Goal: Task Accomplishment & Management: Manage account settings

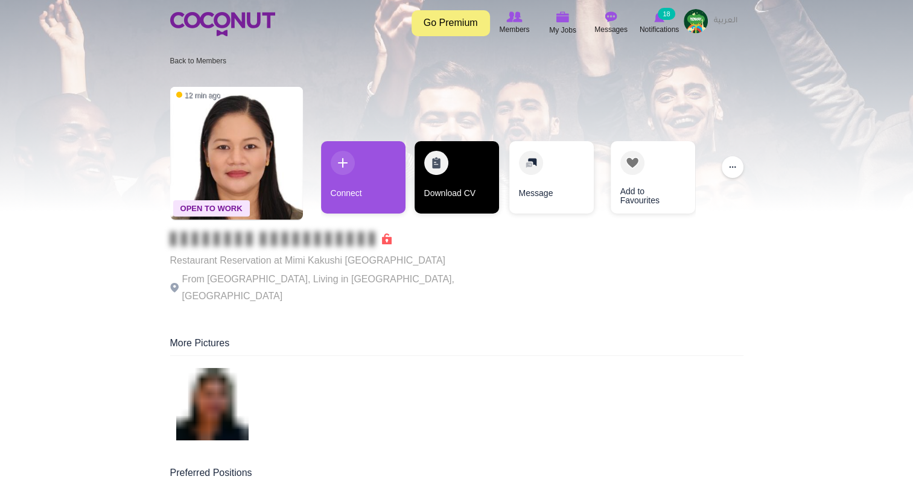
click at [450, 176] on link "Download CV" at bounding box center [457, 177] width 85 height 72
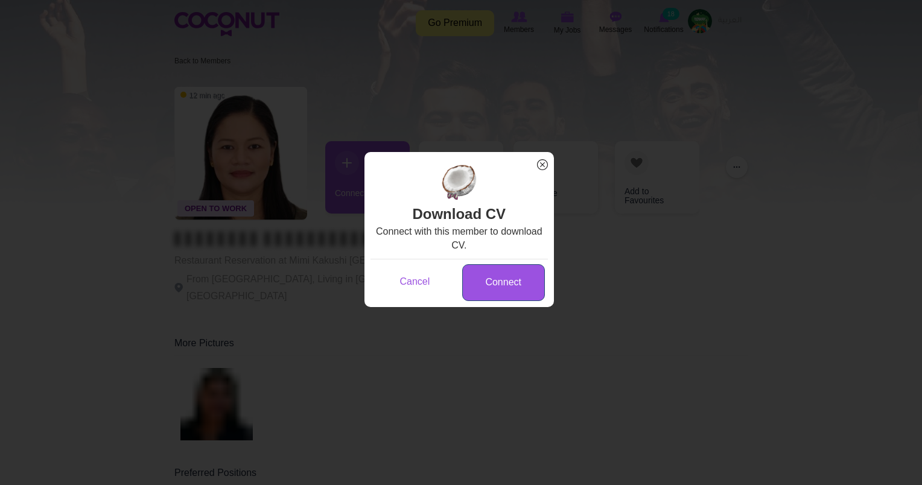
click at [517, 285] on link "Connect" at bounding box center [503, 282] width 83 height 37
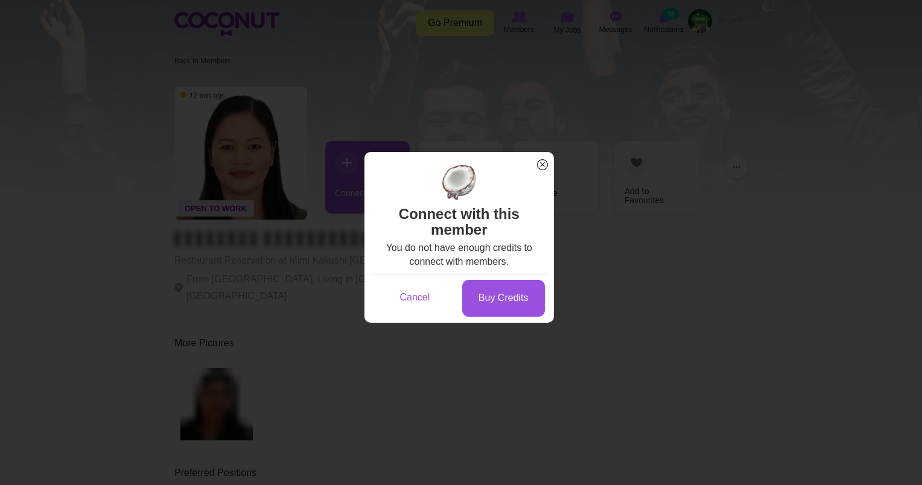
click at [538, 167] on span "x" at bounding box center [543, 165] width 16 height 16
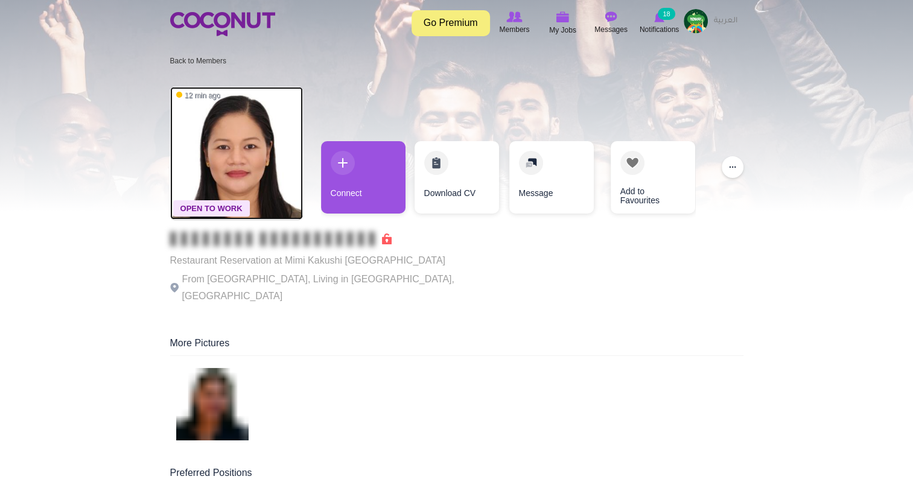
click at [234, 168] on img at bounding box center [236, 153] width 133 height 133
click at [202, 101] on img at bounding box center [236, 153] width 133 height 133
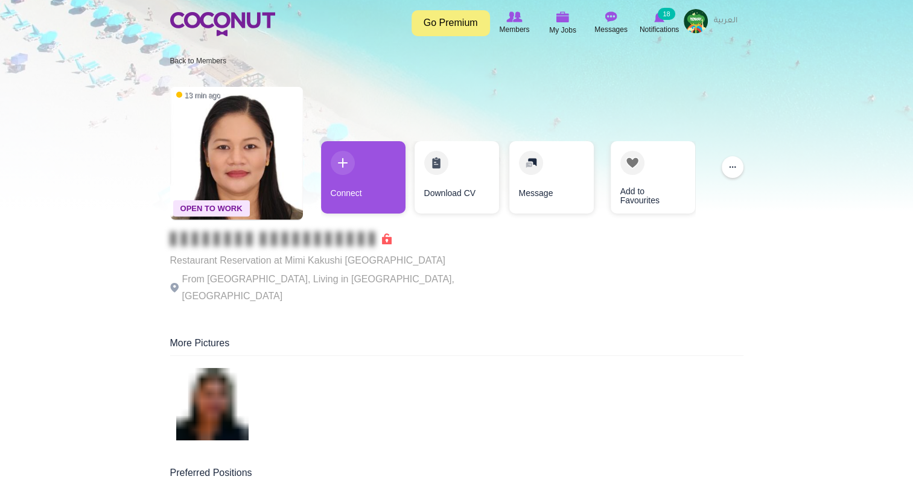
click at [456, 25] on link "Go Premium" at bounding box center [451, 23] width 78 height 26
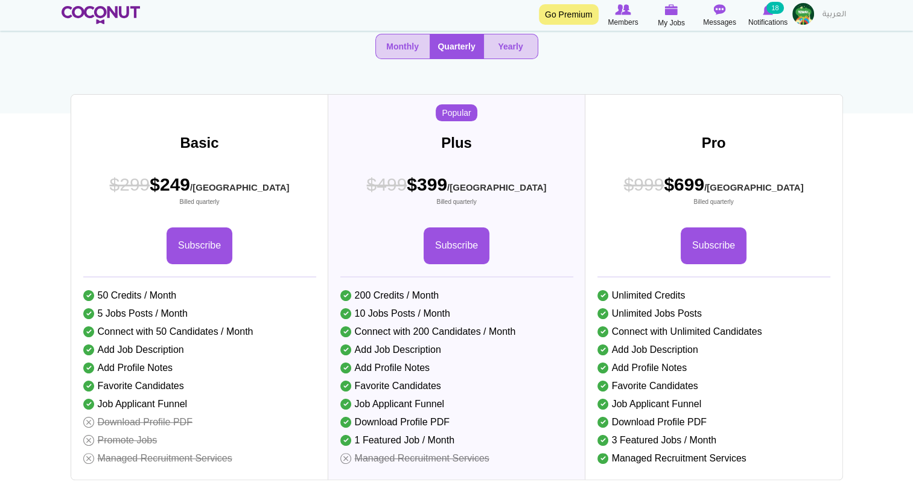
scroll to position [118, 0]
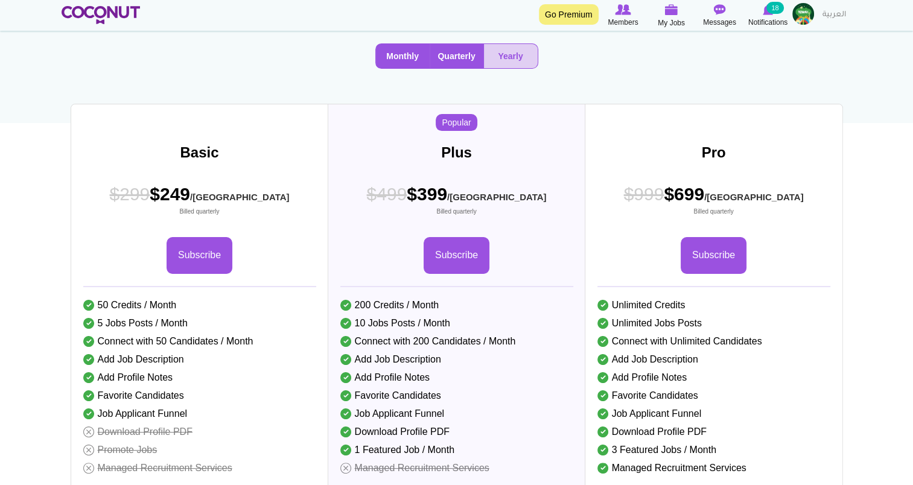
click at [404, 68] on button "Monthly" at bounding box center [403, 56] width 54 height 24
click at [442, 68] on button "Quarterly" at bounding box center [457, 56] width 54 height 24
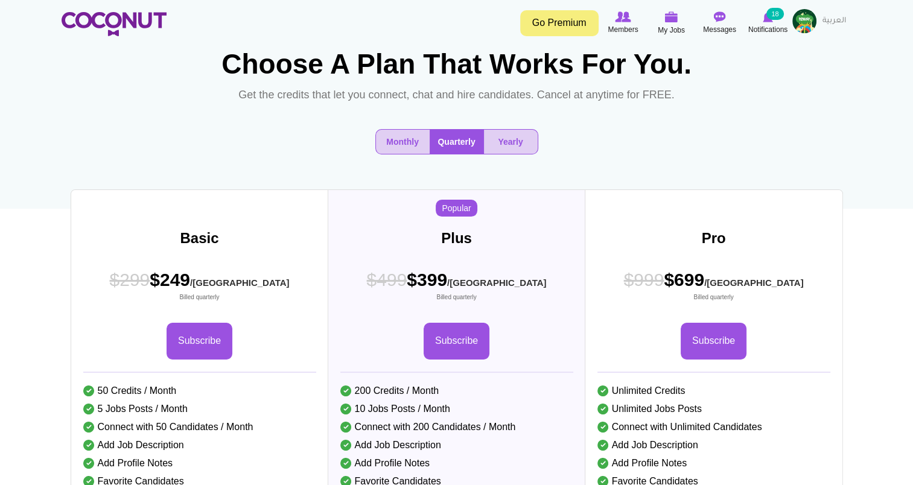
scroll to position [0, 0]
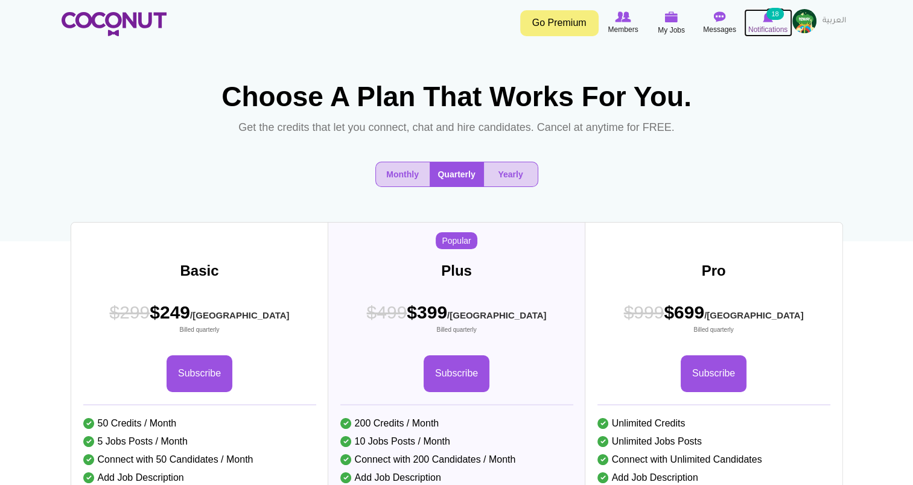
click at [779, 24] on span "Notifications" at bounding box center [768, 30] width 39 height 12
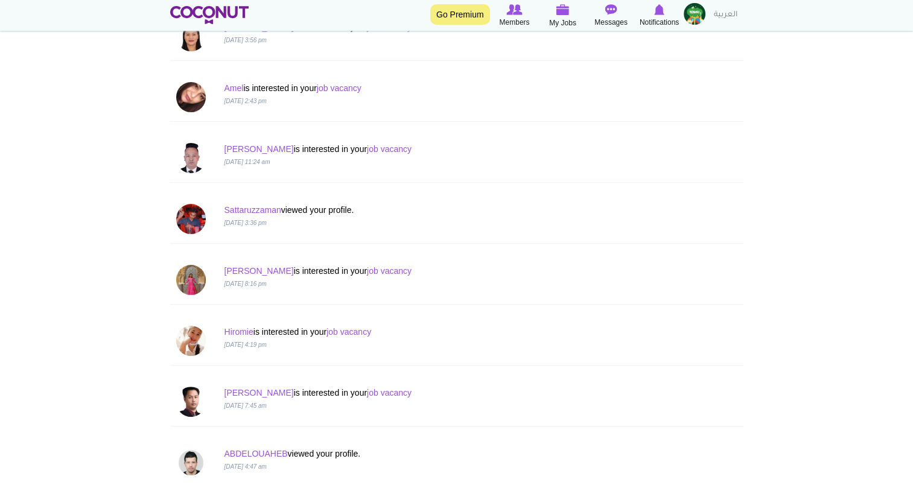
scroll to position [217, 0]
click at [342, 90] on link "job vacancy" at bounding box center [339, 88] width 45 height 10
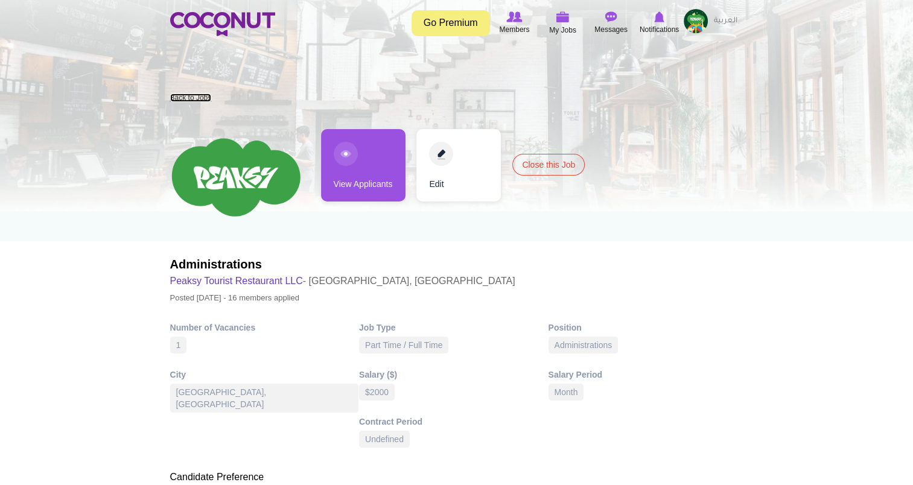
click at [184, 94] on link "Back to Jobs" at bounding box center [191, 98] width 42 height 8
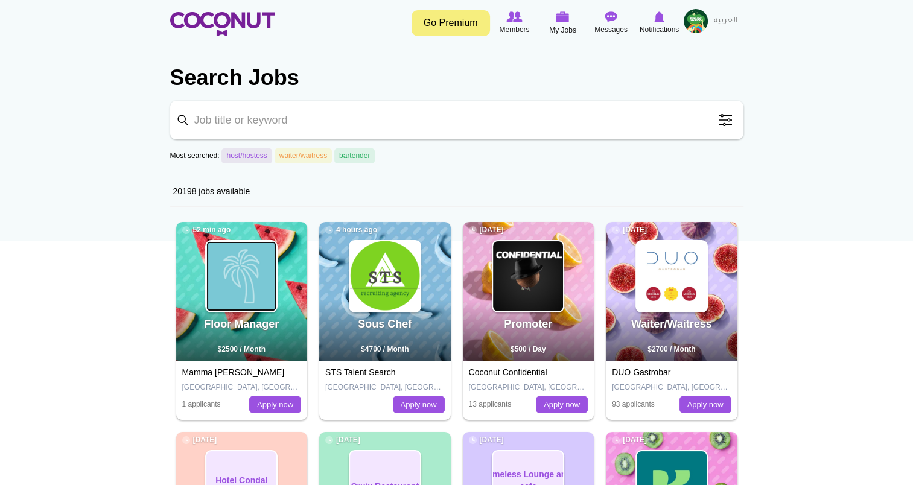
click at [252, 278] on img at bounding box center [241, 276] width 70 height 70
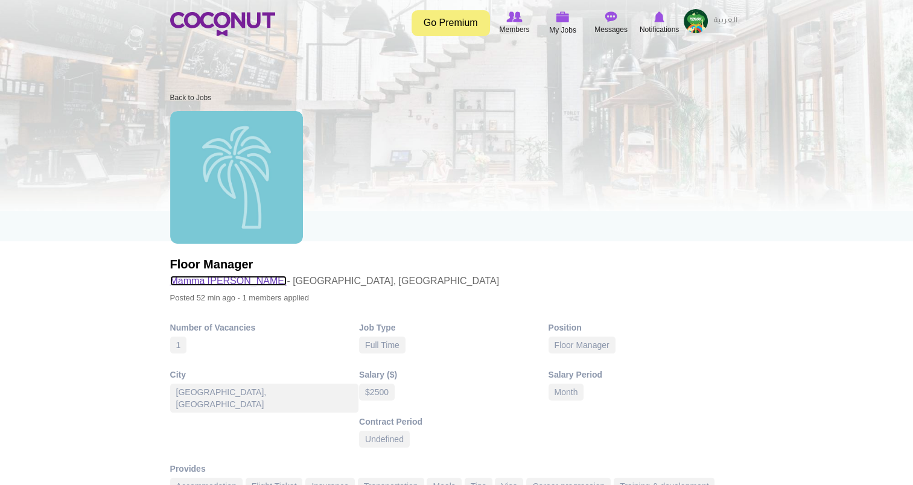
click at [205, 277] on link "Mamma [PERSON_NAME]" at bounding box center [228, 281] width 117 height 10
